Goal: Find specific page/section: Find specific page/section

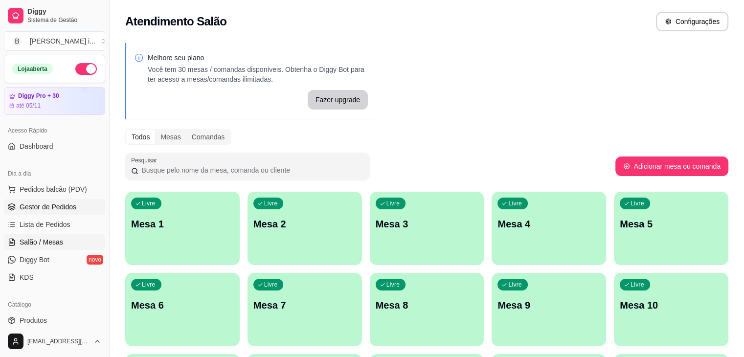
click at [41, 203] on span "Gestor de Pedidos" at bounding box center [48, 207] width 57 height 10
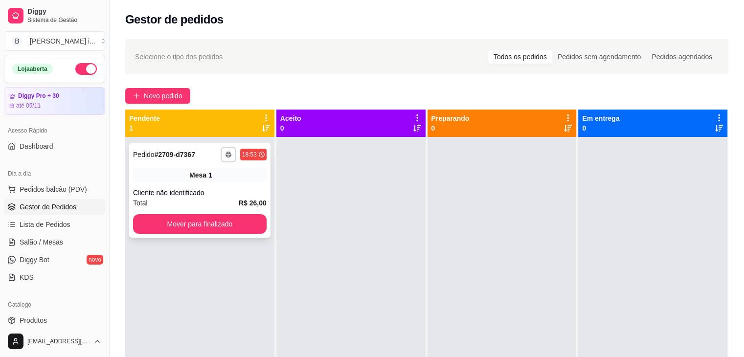
click at [233, 167] on div "**********" at bounding box center [199, 190] width 141 height 95
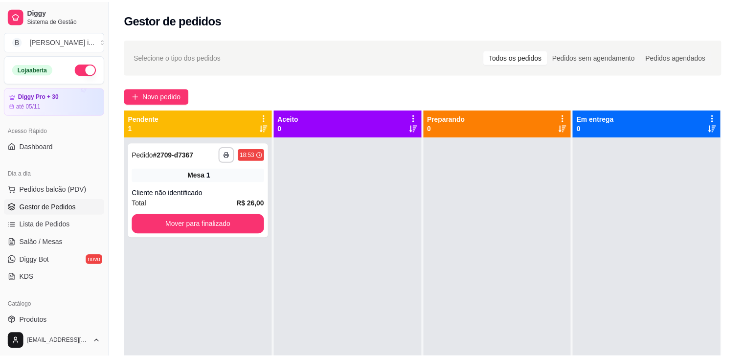
scroll to position [34, 0]
